Goal: Task Accomplishment & Management: Complete application form

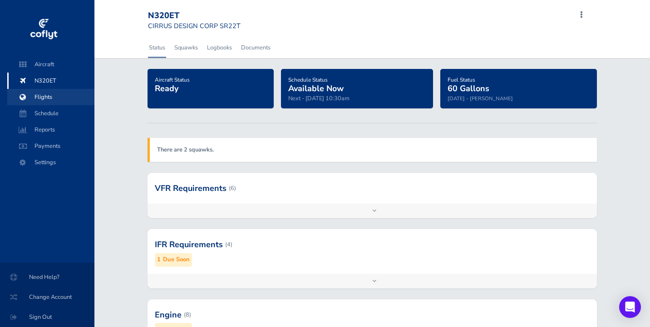
click at [53, 95] on span "Flights" at bounding box center [50, 97] width 69 height 16
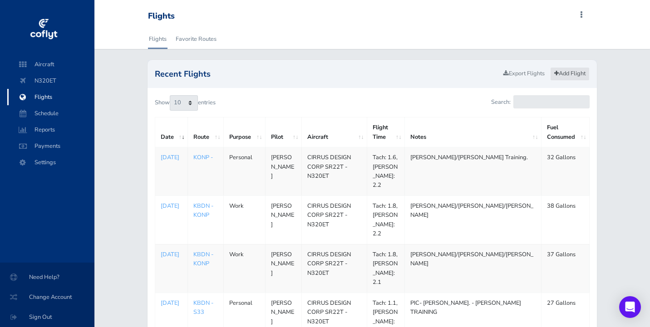
click at [573, 74] on link "Add Flight" at bounding box center [570, 73] width 40 height 13
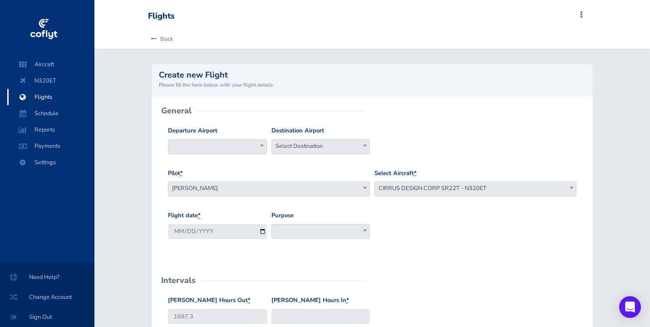
click at [243, 149] on span at bounding box center [217, 146] width 99 height 15
type input "KBDN"
select select "KBDN"
click at [305, 144] on span "Select Destination" at bounding box center [321, 146] width 98 height 13
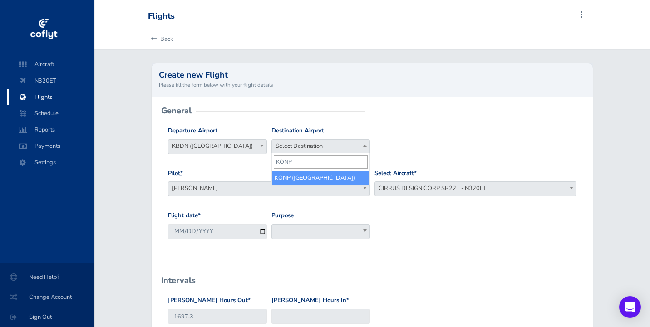
type input "KONP"
select select "KONP"
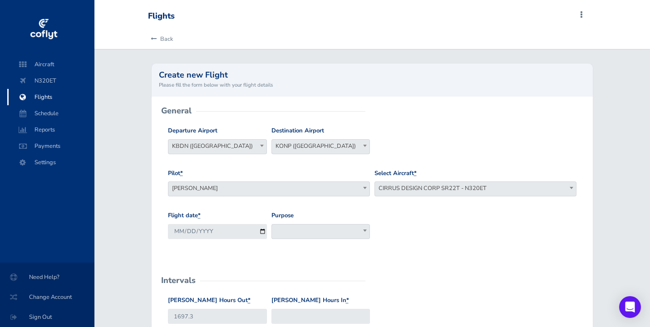
click at [300, 230] on span at bounding box center [321, 231] width 99 height 15
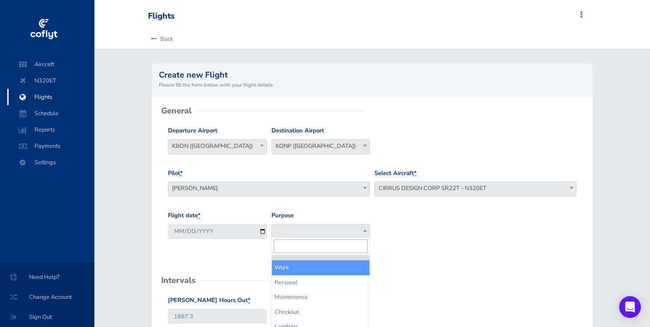
select select "Work"
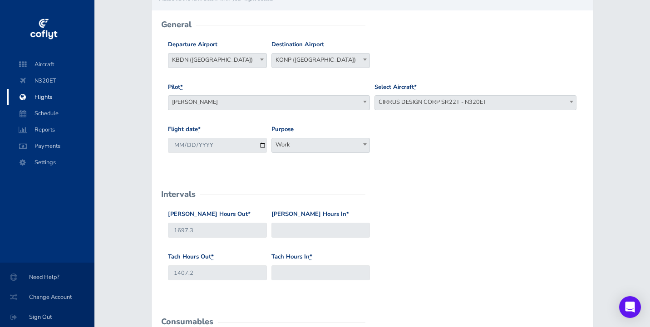
scroll to position [97, 0]
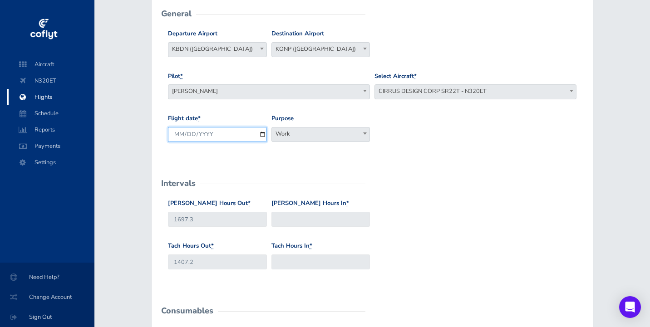
click at [190, 133] on input "2025-08-29" at bounding box center [217, 134] width 99 height 15
type input "2025-08-28"
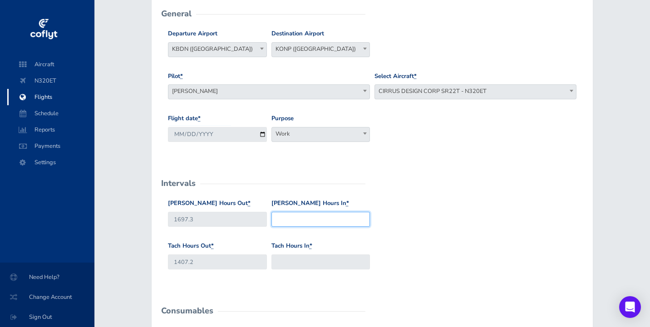
click at [315, 214] on input "Hobbs Hours In *" at bounding box center [321, 219] width 99 height 15
type input "1699.8"
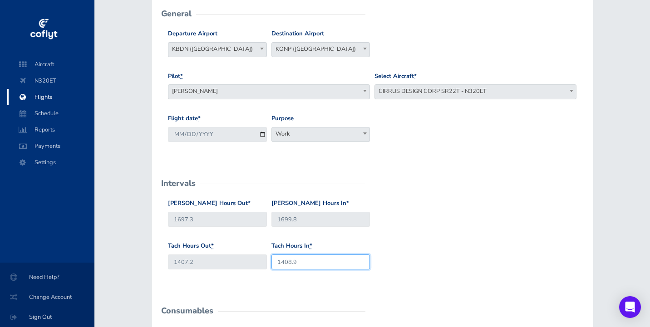
type input "1408.9"
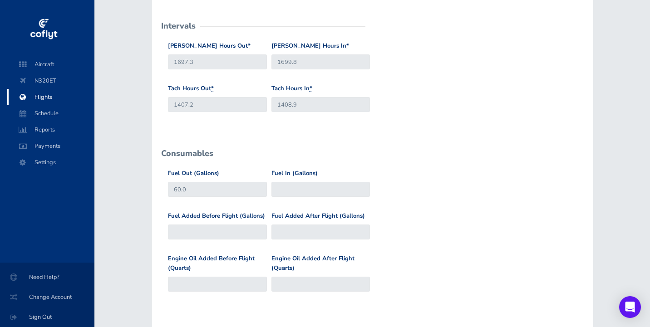
scroll to position [255, 0]
click at [202, 231] on input "Fuel Added Before Flight (Gallons)" at bounding box center [217, 232] width 99 height 15
type input "3"
type input "63"
type input "32"
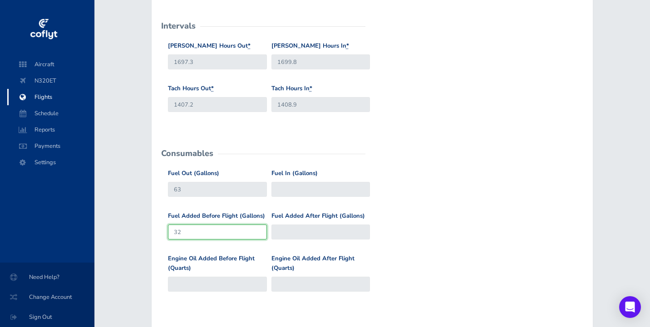
type input "92"
type input "32"
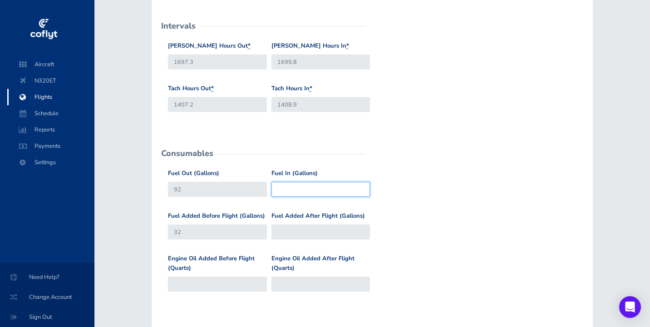
click at [298, 185] on input "Fuel In (Gallons)" at bounding box center [321, 189] width 99 height 15
type input "53"
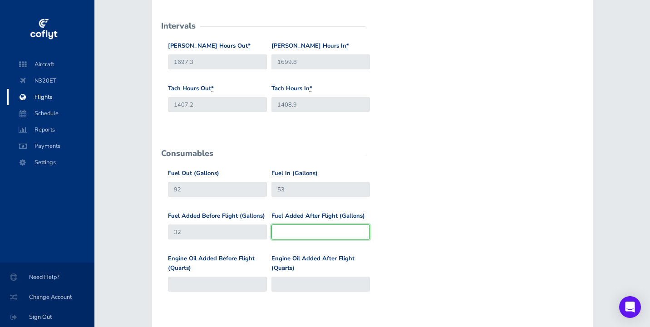
click at [299, 235] on input "Fuel Added After Flight (Gallons)" at bounding box center [321, 232] width 99 height 15
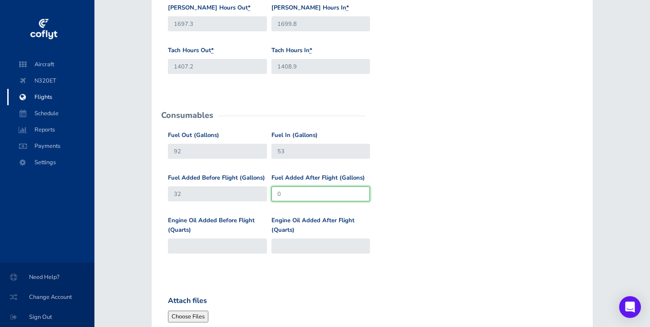
scroll to position [352, 0]
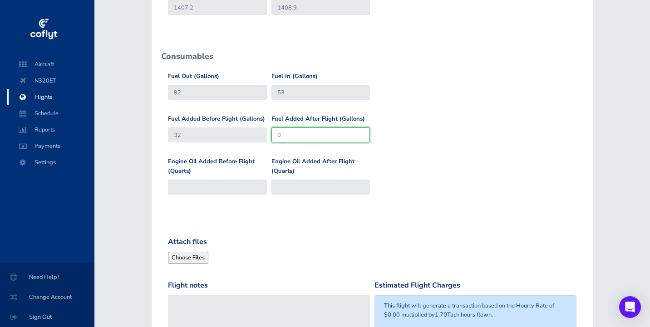
type input "0"
click at [231, 173] on div "Engine Oil Added Before Flight (Quarts)" at bounding box center [217, 176] width 99 height 38
click at [229, 183] on input "Engine Oil Added Before Flight (Quarts)" at bounding box center [217, 187] width 99 height 15
type input "3"
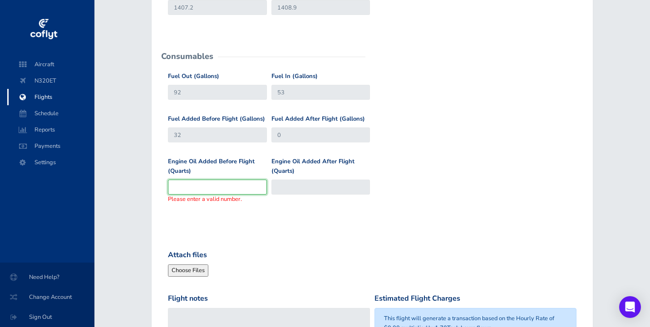
type input "3"
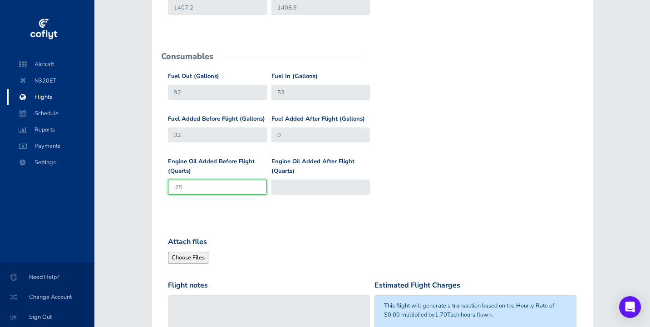
type input ".75"
click at [420, 208] on form "General Departure Airport Select Departure KBDN (Bend Municipal Airport) KBDN (…" at bounding box center [372, 93] width 427 height 669
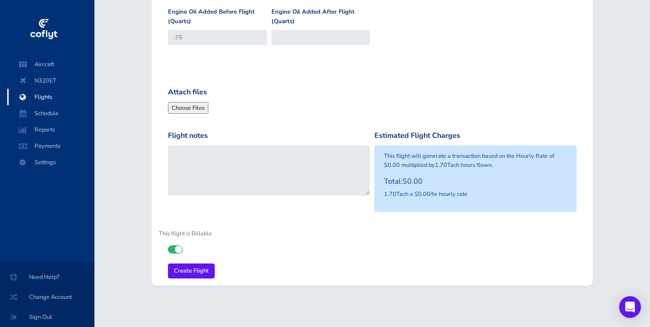
scroll to position [501, 0]
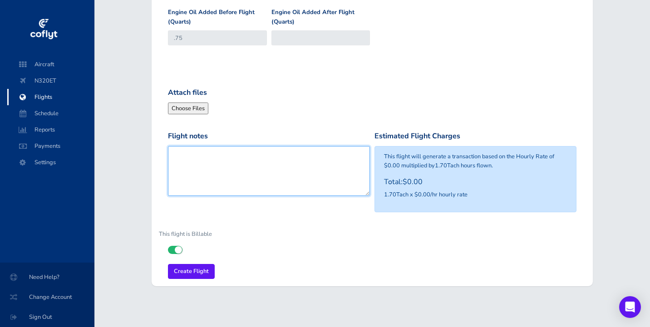
click at [275, 157] on textarea "Flight notes" at bounding box center [269, 171] width 202 height 50
type textarea "[PERSON_NAME]/[PERSON_NAME] - drop off"
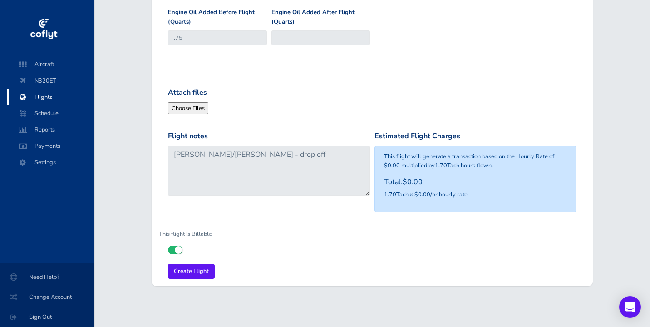
click at [168, 246] on icon at bounding box center [168, 246] width 0 height 0
click at [174, 246] on input "checkbox" at bounding box center [171, 249] width 6 height 6
checkbox input "false"
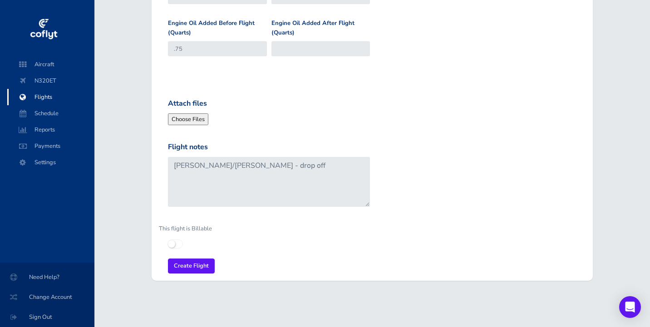
scroll to position [486, 0]
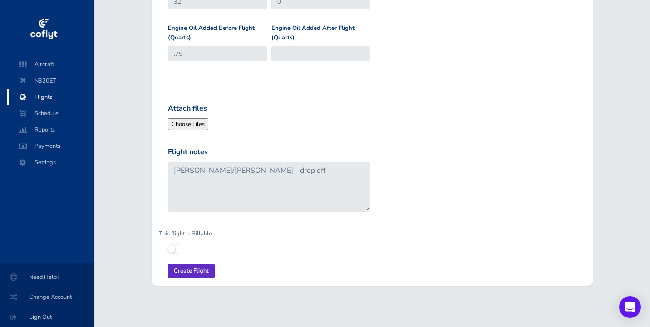
click at [184, 266] on input "Create Flight" at bounding box center [191, 271] width 47 height 15
